Goal: Obtain resource: Download file/media

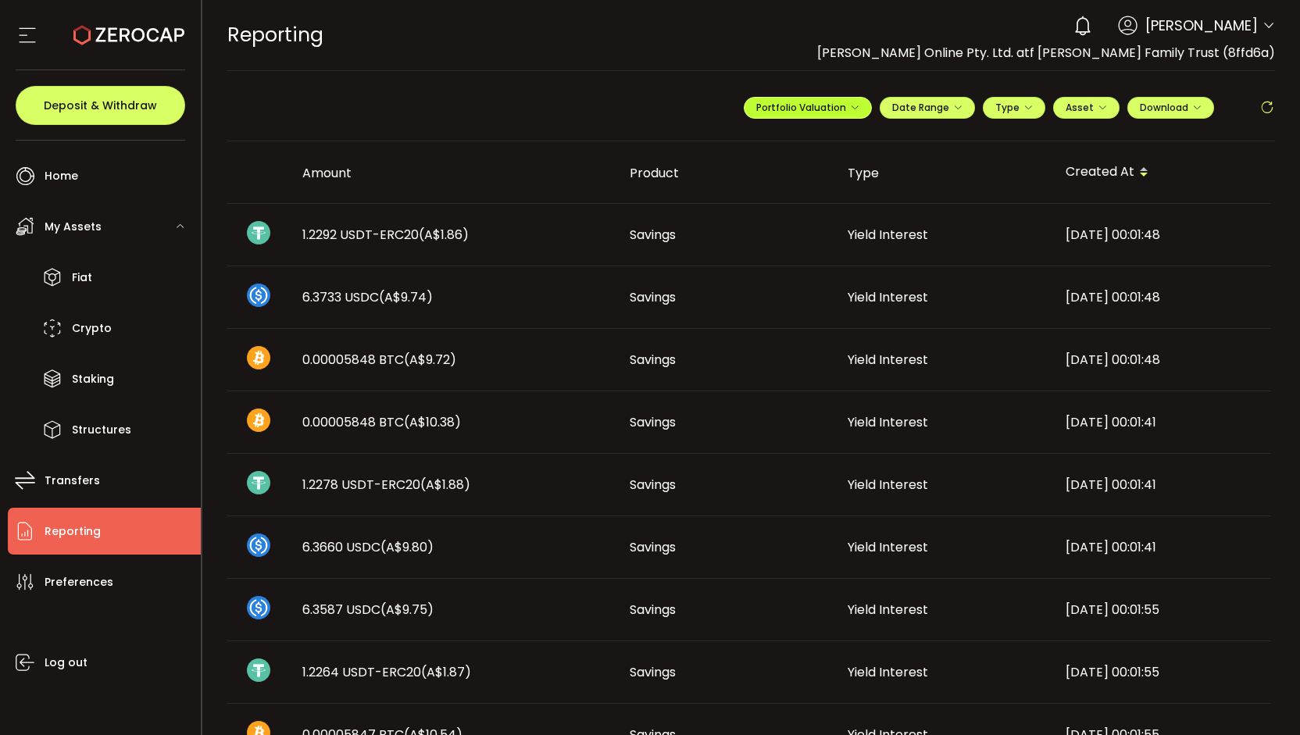
click at [860, 106] on button "Portfolio Valuation" at bounding box center [808, 108] width 128 height 22
click at [953, 107] on icon "button" at bounding box center [957, 107] width 9 height 9
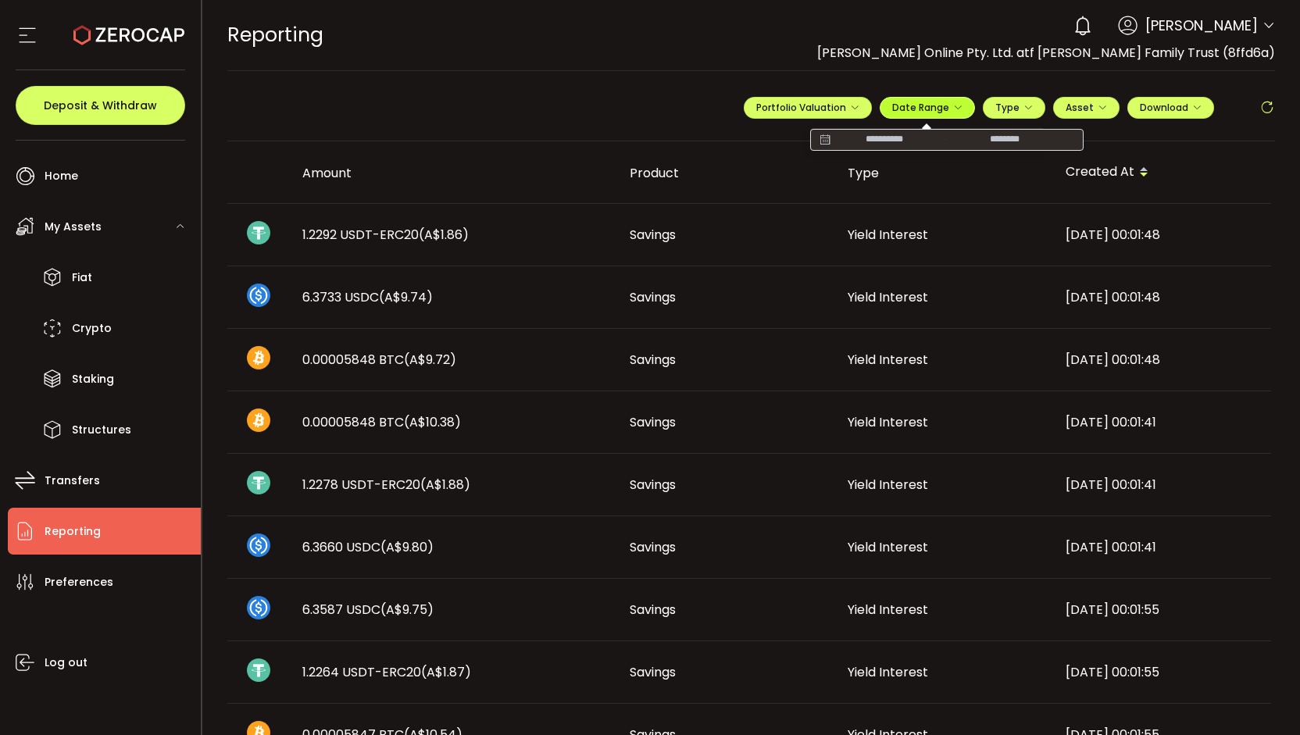
click at [953, 107] on icon "button" at bounding box center [957, 107] width 9 height 9
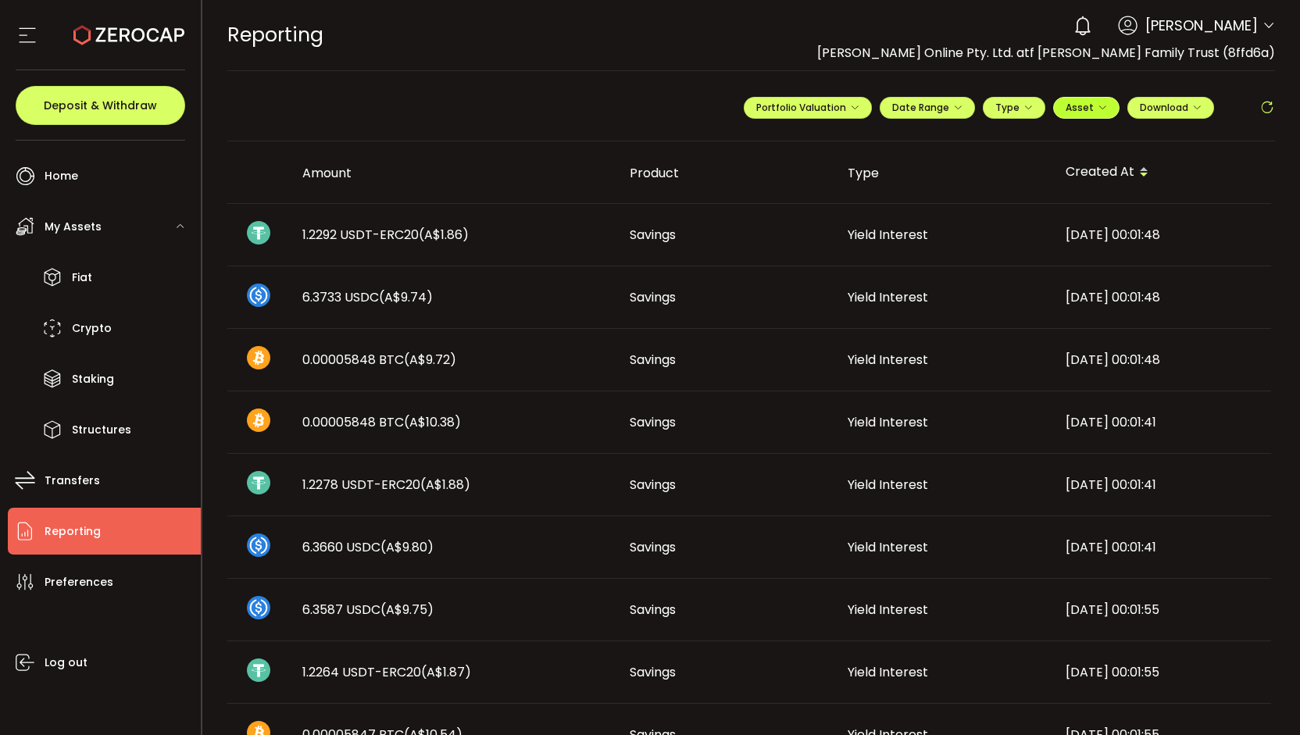
click at [1098, 106] on icon "button" at bounding box center [1102, 107] width 9 height 9
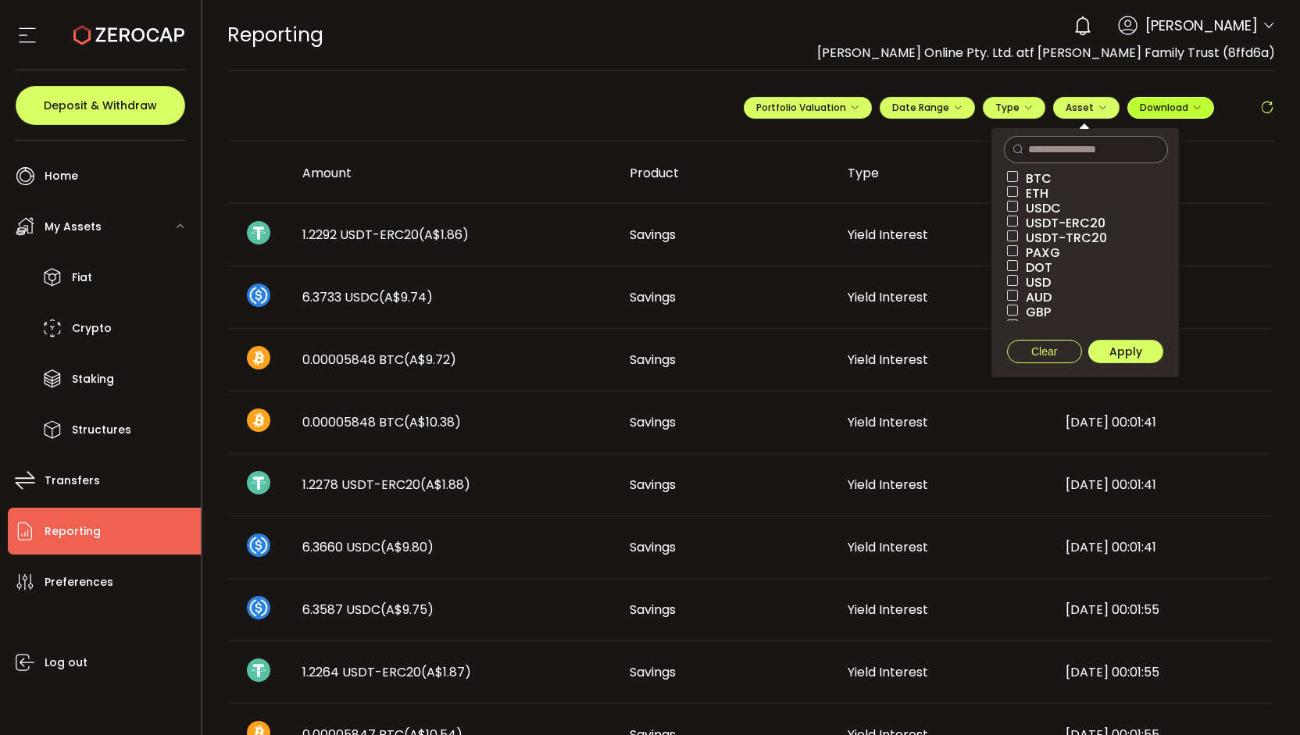
click at [1197, 99] on button "Download" at bounding box center [1171, 108] width 87 height 22
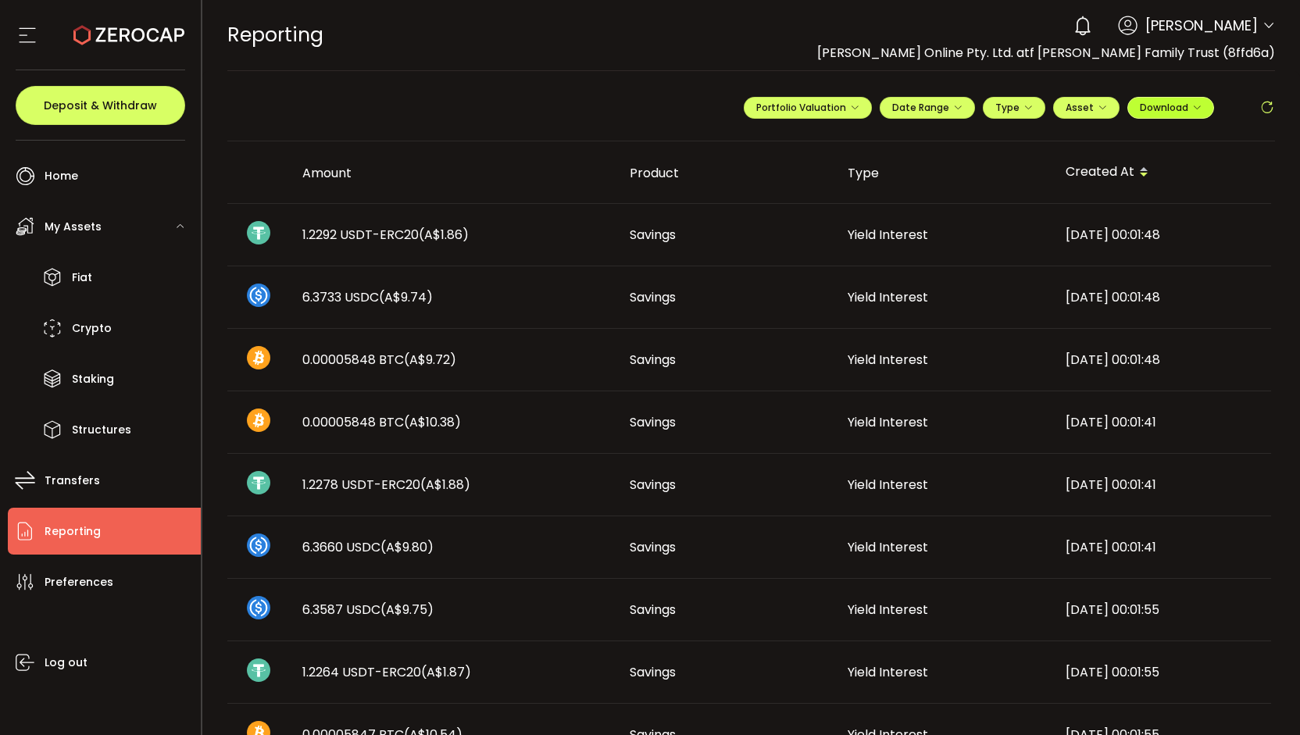
click at [1196, 110] on icon "button" at bounding box center [1197, 107] width 9 height 9
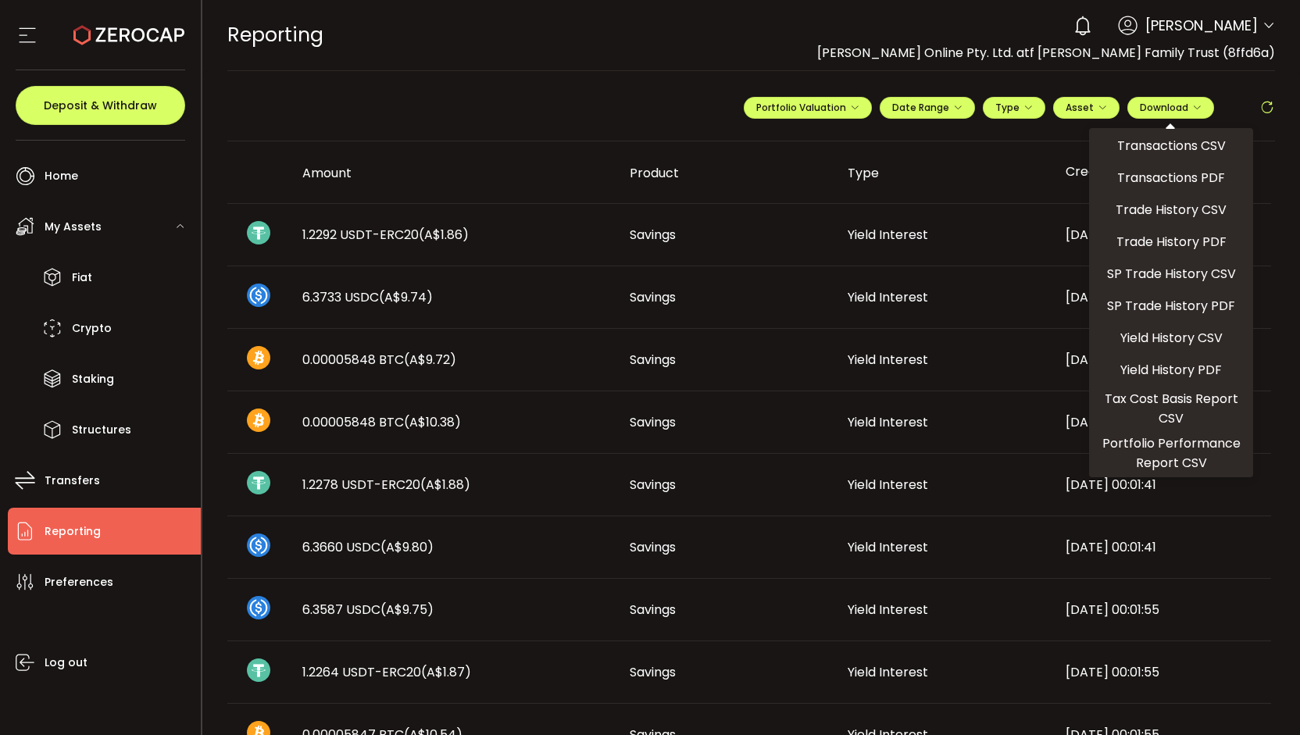
click at [649, 104] on div "**********" at bounding box center [751, 114] width 1049 height 55
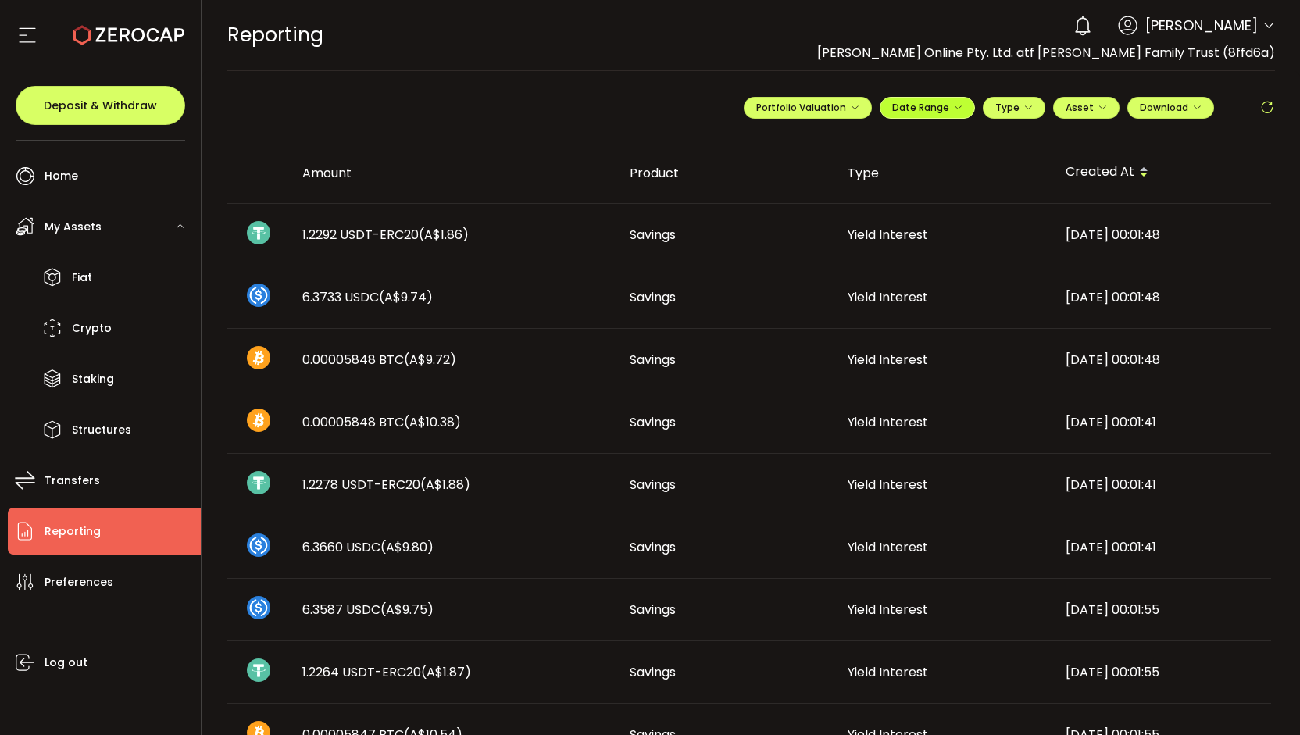
click at [953, 111] on icon "button" at bounding box center [957, 107] width 9 height 9
click at [817, 141] on icon at bounding box center [825, 140] width 20 height 16
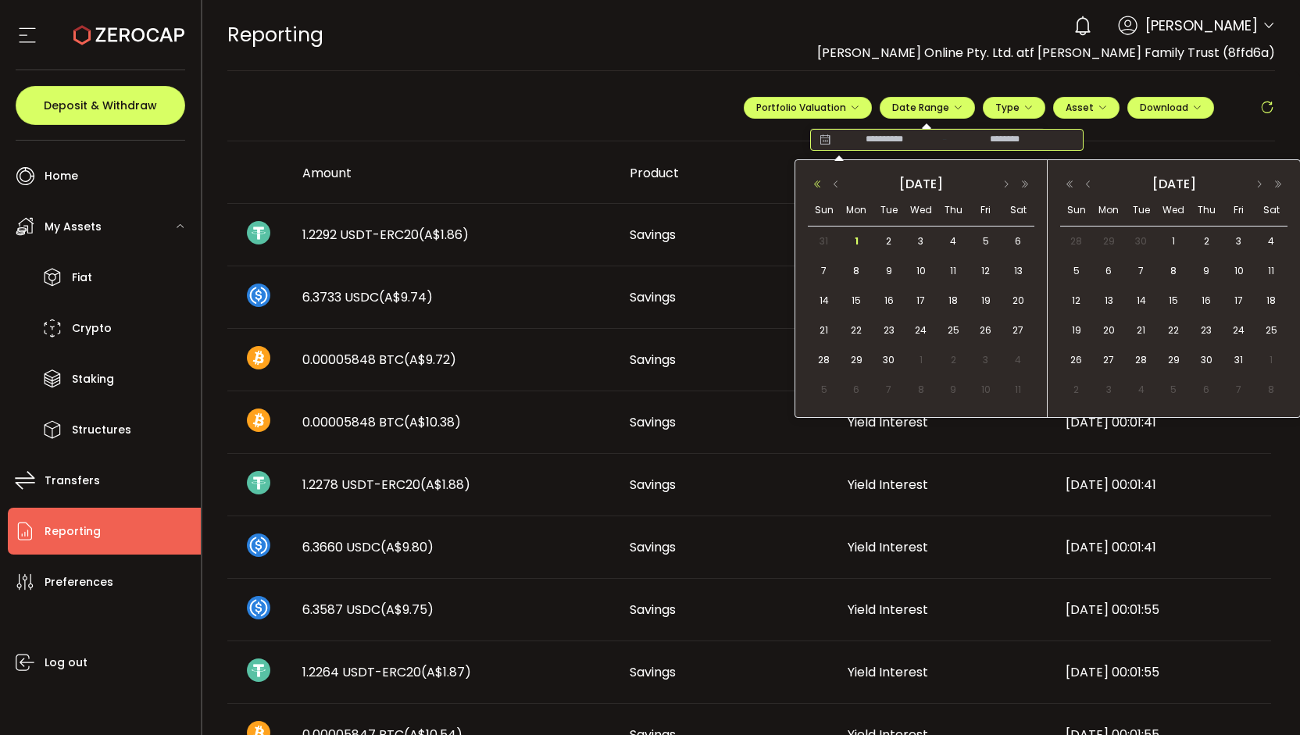
click at [818, 184] on button "button" at bounding box center [817, 184] width 19 height 11
click at [835, 186] on button "button" at bounding box center [836, 184] width 19 height 11
click at [1008, 184] on button "button" at bounding box center [1006, 184] width 19 height 11
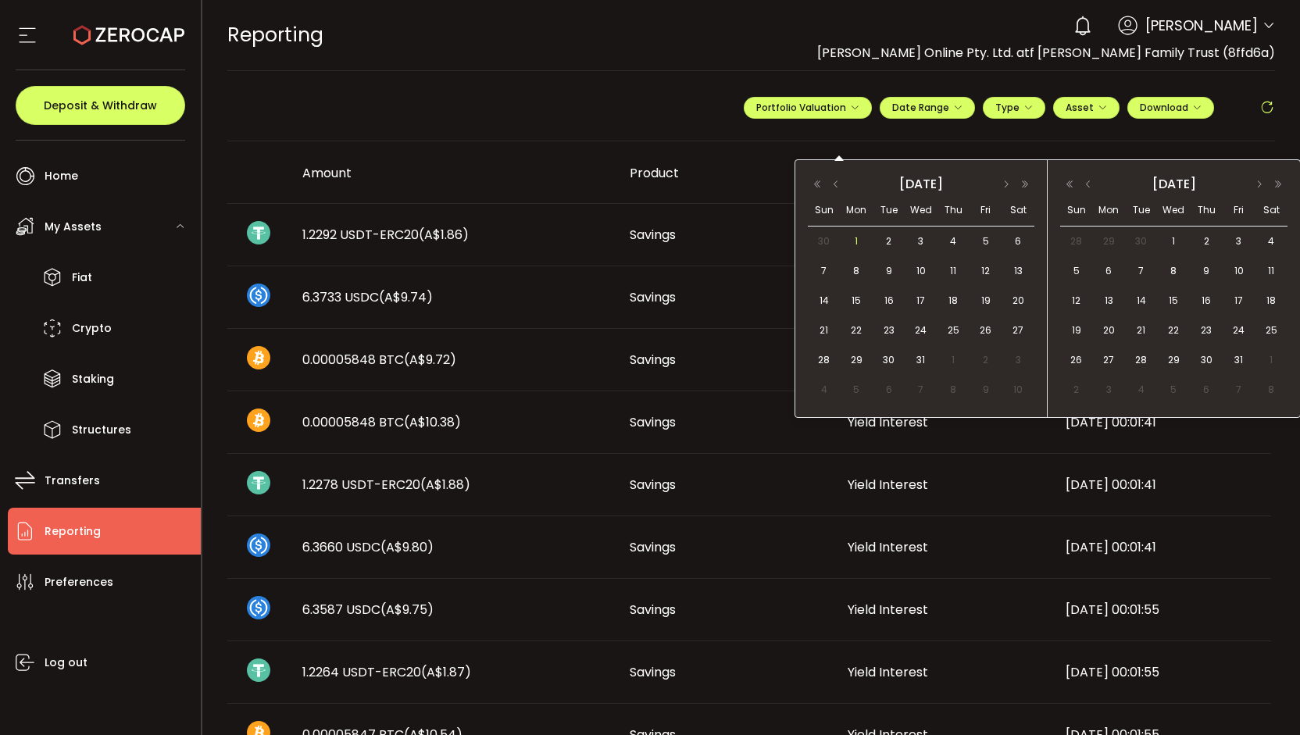
click at [860, 237] on span "1" at bounding box center [856, 241] width 19 height 19
click at [1070, 185] on button "button" at bounding box center [1070, 184] width 19 height 11
click at [1279, 185] on button "button" at bounding box center [1278, 184] width 19 height 11
click at [1082, 183] on button "button" at bounding box center [1088, 184] width 19 height 11
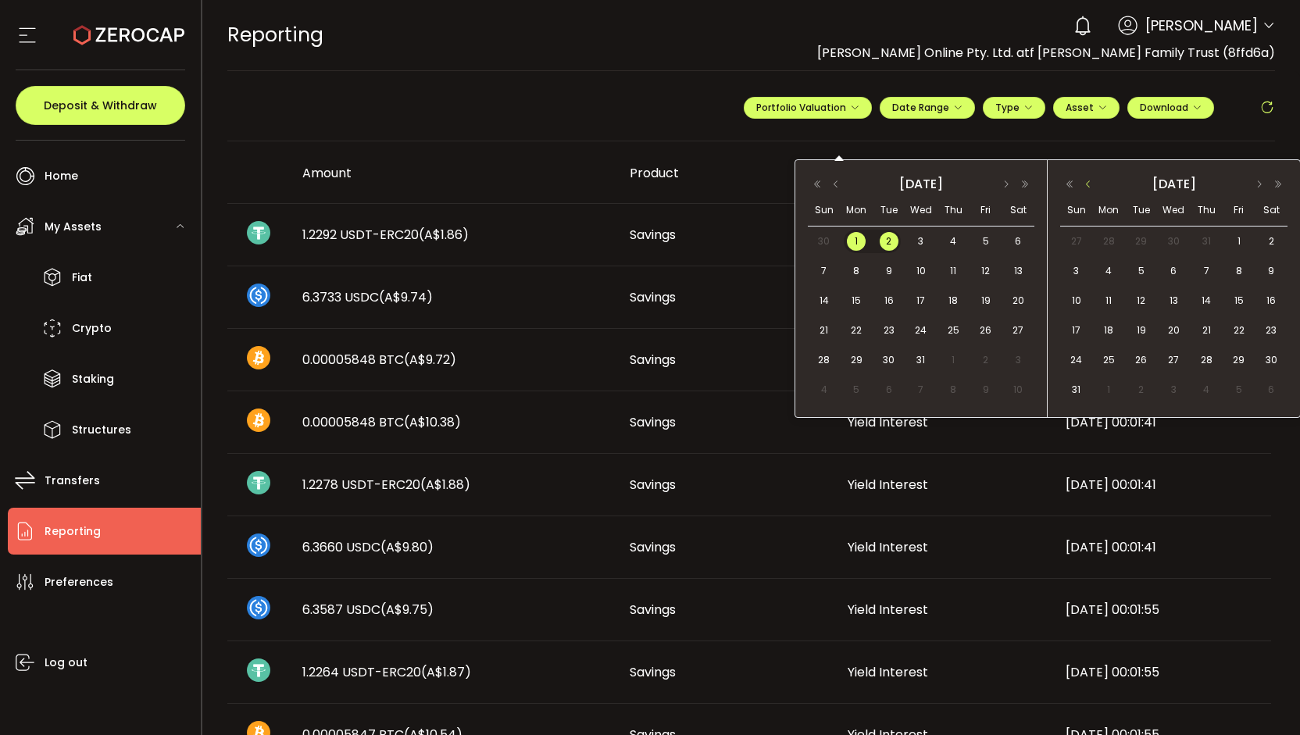
click at [1082, 183] on button "button" at bounding box center [1088, 184] width 19 height 11
click at [1086, 184] on button "button" at bounding box center [1088, 184] width 19 height 11
click at [1113, 388] on span "30" at bounding box center [1109, 390] width 19 height 19
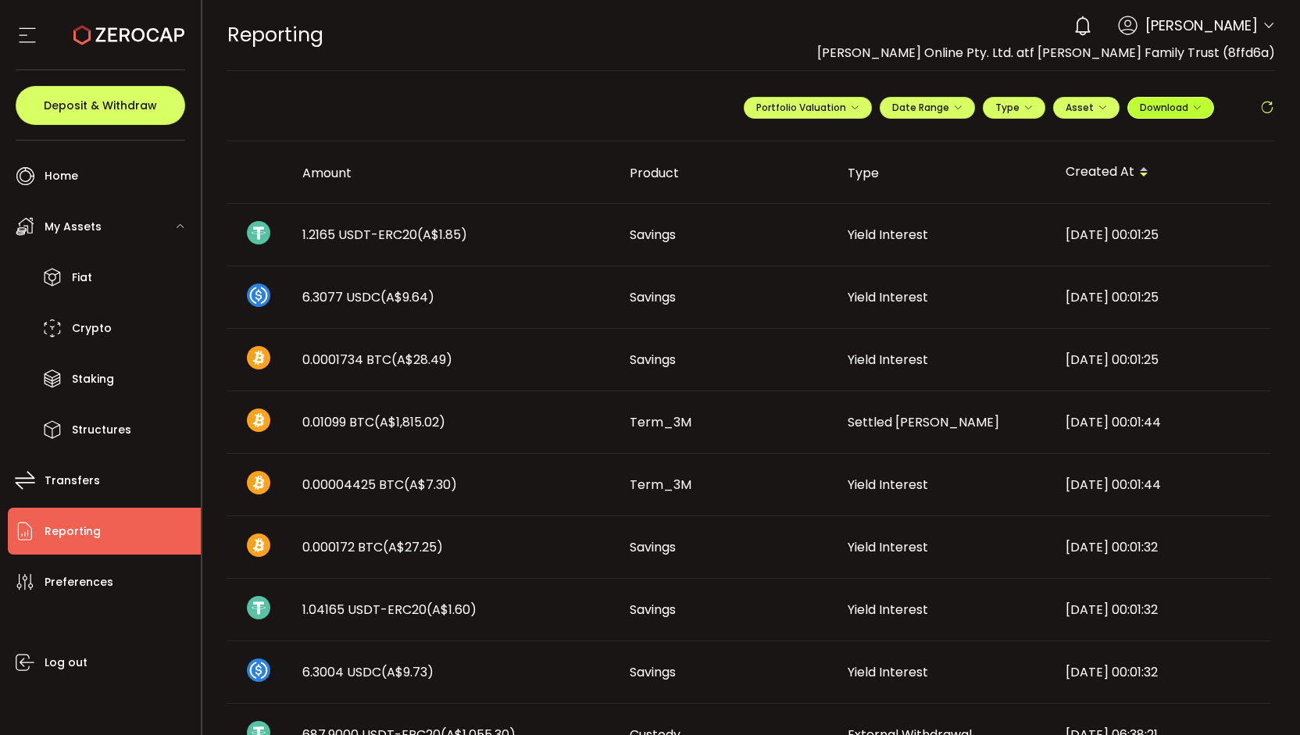
click at [1187, 105] on span "Download" at bounding box center [1171, 107] width 62 height 13
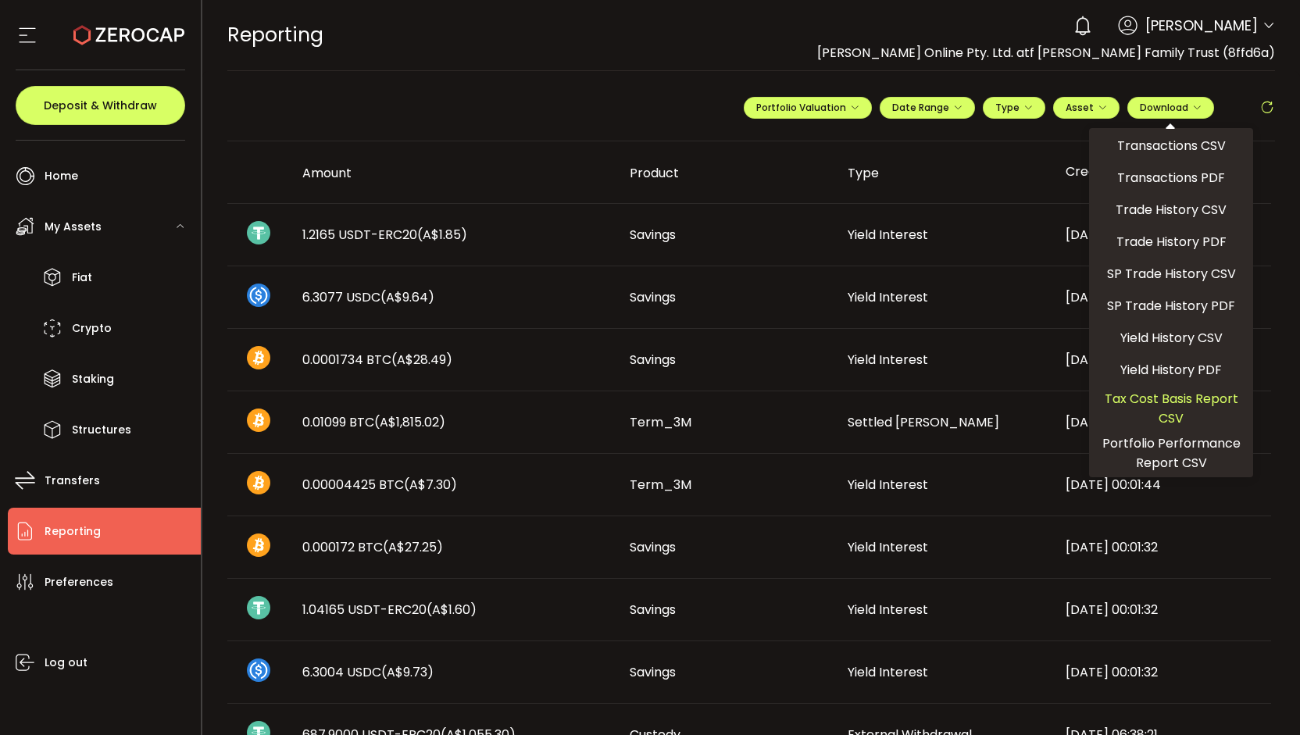
click at [1158, 404] on span "Tax Cost Basis Report CSV" at bounding box center [1172, 408] width 152 height 39
click at [616, 116] on div "**********" at bounding box center [751, 114] width 1049 height 55
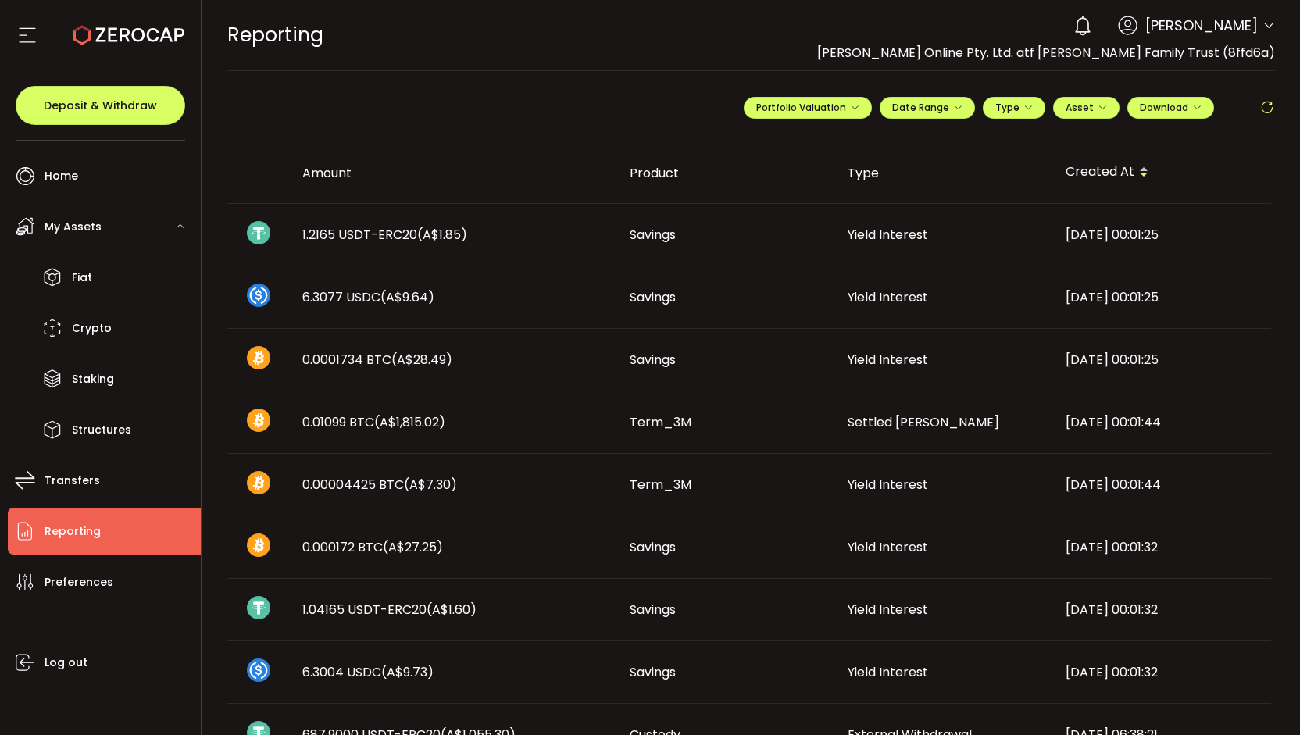
click at [31, 39] on icon at bounding box center [27, 34] width 23 height 23
